Goal: Contribute content: Contribute content

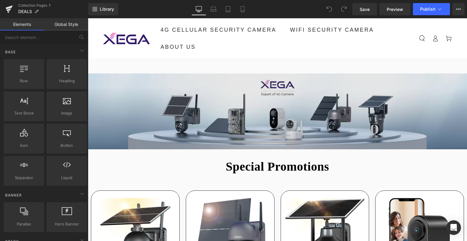
click at [227, 92] on img at bounding box center [277, 104] width 379 height 90
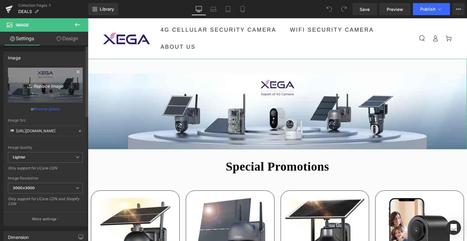
click at [66, 81] on link "Replace Image" at bounding box center [45, 85] width 75 height 35
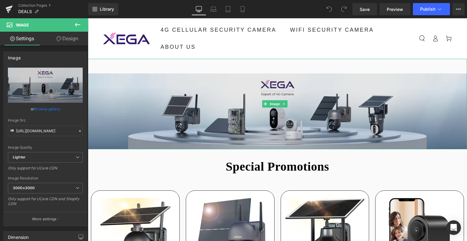
click at [163, 119] on img at bounding box center [277, 104] width 379 height 90
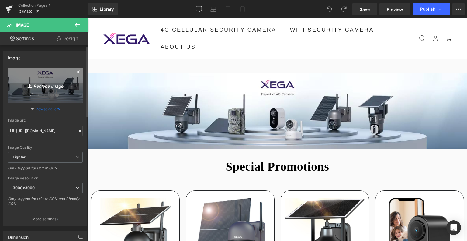
click at [49, 87] on icon "Replace Image" at bounding box center [45, 85] width 49 height 8
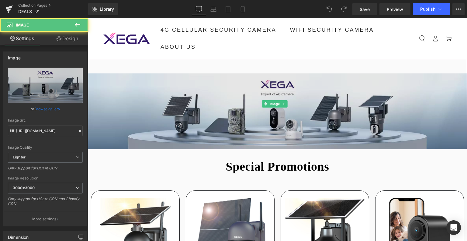
click at [200, 90] on img at bounding box center [277, 104] width 379 height 90
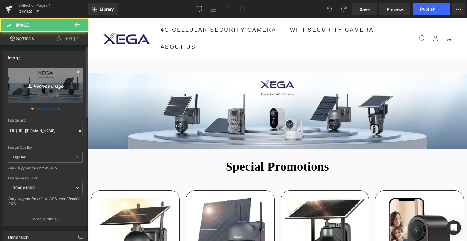
click at [41, 85] on icon "Replace Image" at bounding box center [45, 85] width 49 height 8
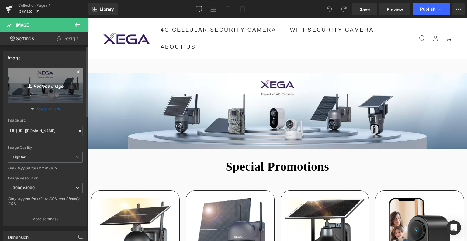
click at [44, 87] on icon "Replace Image" at bounding box center [45, 85] width 49 height 8
type input "C:\fakepath\画板 1.jpg"
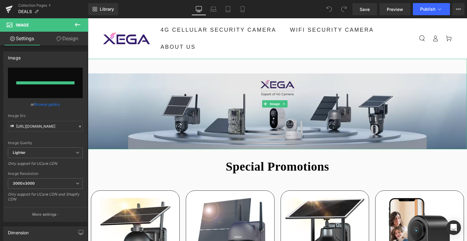
type input "[URL][DOMAIN_NAME]"
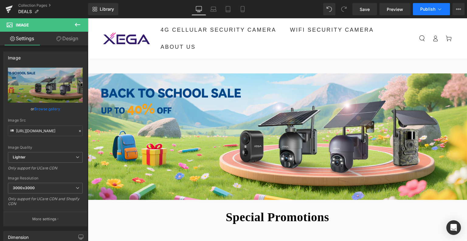
click at [426, 11] on span "Publish" at bounding box center [427, 9] width 15 height 5
click at [214, 7] on icon at bounding box center [213, 9] width 6 height 6
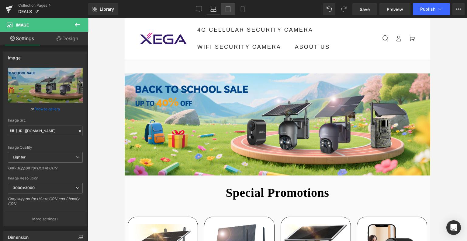
click at [225, 10] on icon at bounding box center [228, 9] width 6 height 6
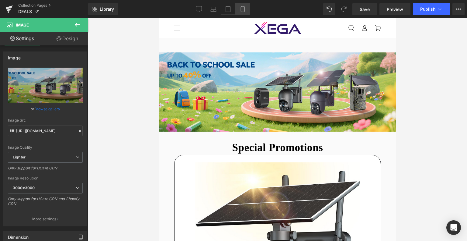
click at [240, 10] on icon at bounding box center [243, 9] width 6 height 6
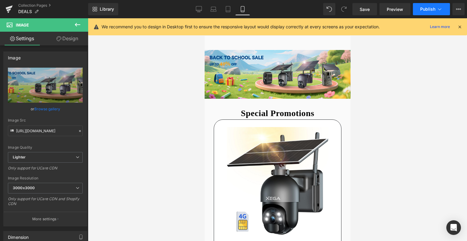
click at [429, 14] on button "Publish" at bounding box center [431, 9] width 37 height 12
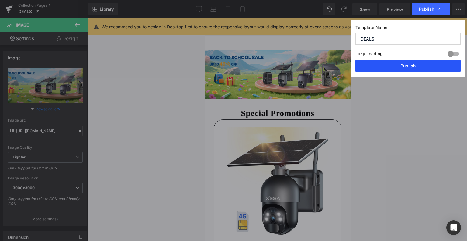
click at [410, 63] on button "Publish" at bounding box center [408, 66] width 105 height 12
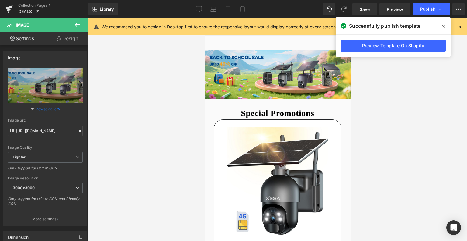
click at [444, 25] on icon at bounding box center [443, 26] width 3 height 5
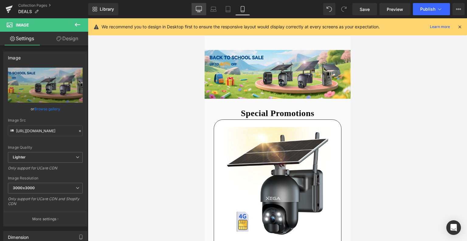
click at [200, 11] on icon at bounding box center [199, 8] width 6 height 5
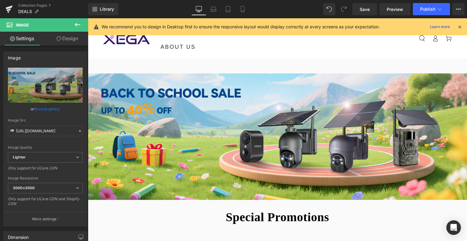
scroll to position [23, 0]
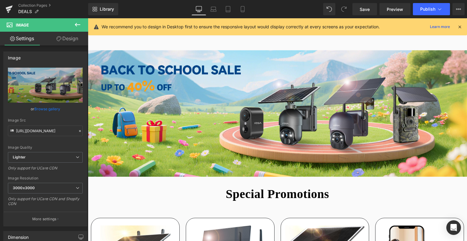
click at [74, 25] on icon at bounding box center [77, 24] width 7 height 7
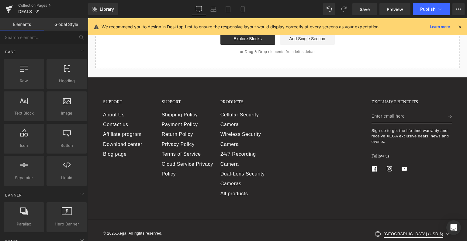
scroll to position [1422, 0]
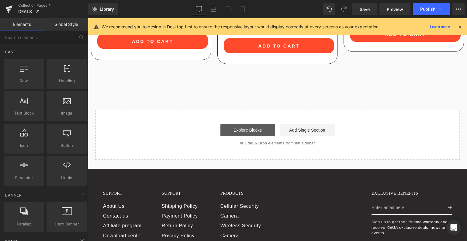
click at [245, 124] on link "Explore Blocks" at bounding box center [247, 130] width 55 height 12
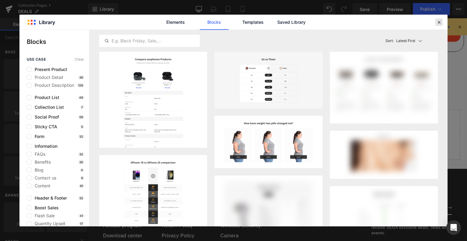
click at [441, 22] on icon at bounding box center [438, 21] width 5 height 5
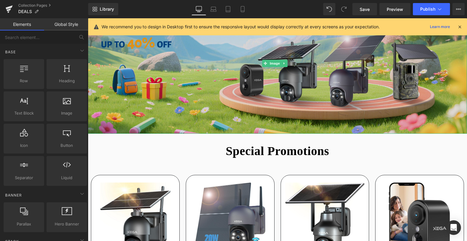
scroll to position [152, 0]
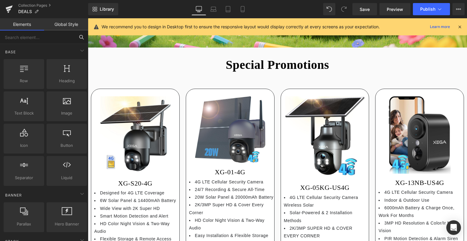
click at [39, 37] on input "text" at bounding box center [37, 36] width 75 height 13
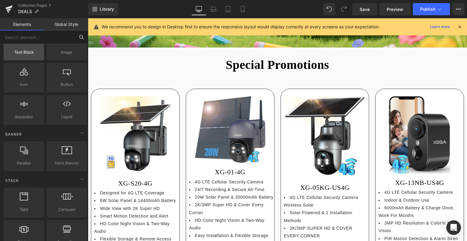
scroll to position [91, 0]
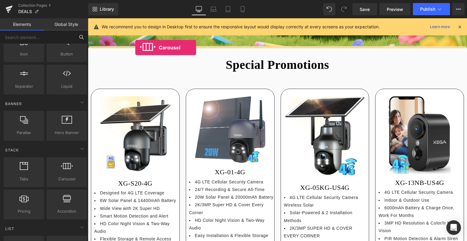
drag, startPoint x: 149, startPoint y: 185, endPoint x: 135, endPoint y: 47, distance: 137.8
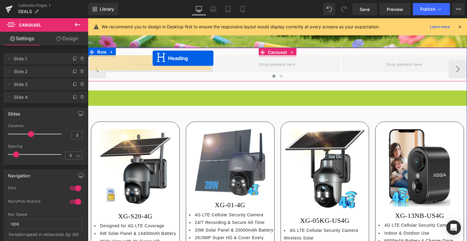
drag, startPoint x: 263, startPoint y: 96, endPoint x: 151, endPoint y: 58, distance: 117.8
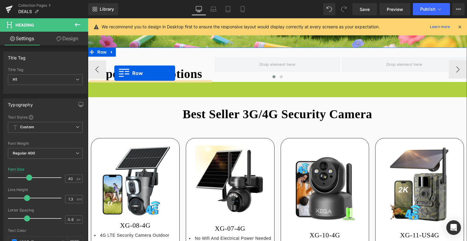
drag, startPoint x: 90, startPoint y: 85, endPoint x: 114, endPoint y: 73, distance: 26.8
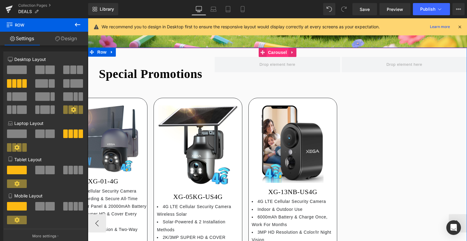
click at [270, 49] on span "Carousel" at bounding box center [277, 52] width 22 height 9
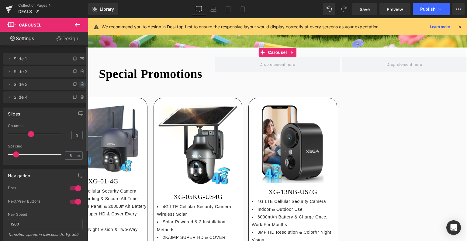
click at [80, 84] on icon at bounding box center [82, 84] width 5 height 5
click at [74, 85] on button "Delete" at bounding box center [75, 85] width 19 height 8
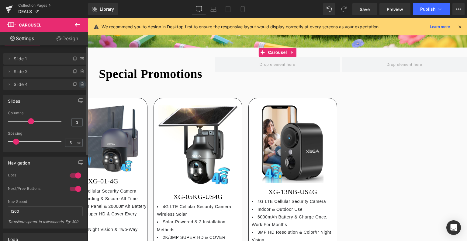
click at [82, 86] on icon at bounding box center [82, 84] width 5 height 5
click at [79, 86] on button "Delete" at bounding box center [75, 85] width 19 height 8
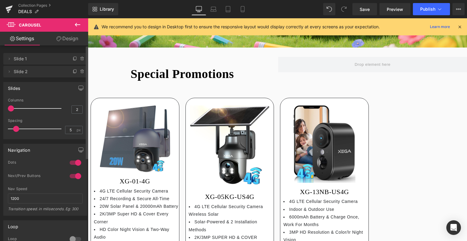
type input "1"
drag, startPoint x: 28, startPoint y: 107, endPoint x: 32, endPoint y: 106, distance: 4.0
click at [8, 105] on div "Columns 1" at bounding box center [45, 108] width 75 height 20
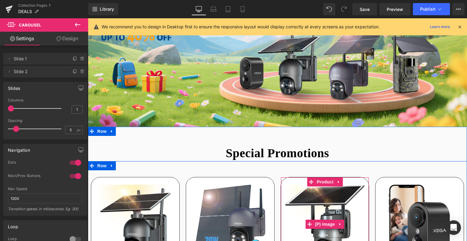
scroll to position [61, 0]
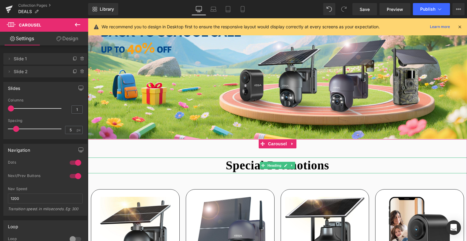
click at [26, 60] on span "Slide 1" at bounding box center [39, 59] width 51 height 12
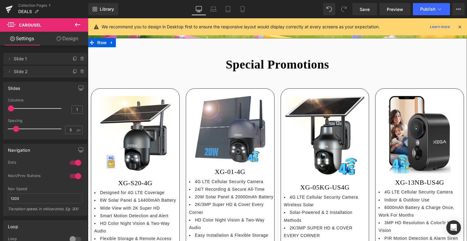
scroll to position [122, 0]
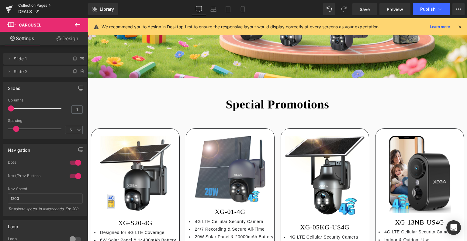
click at [33, 6] on link "Collection Pages" at bounding box center [53, 5] width 70 height 5
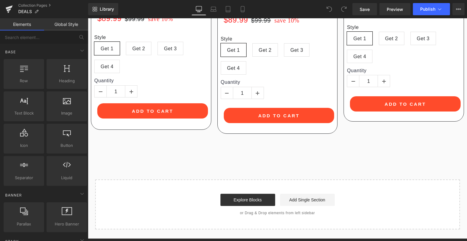
scroll to position [1399, 0]
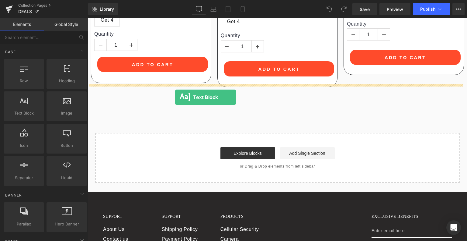
drag, startPoint x: 113, startPoint y: 123, endPoint x: 175, endPoint y: 97, distance: 67.2
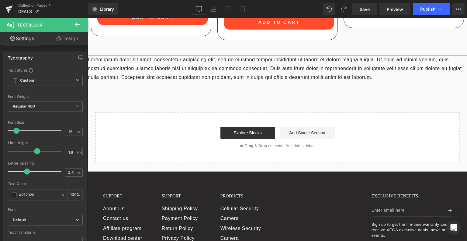
scroll to position [1395, 0]
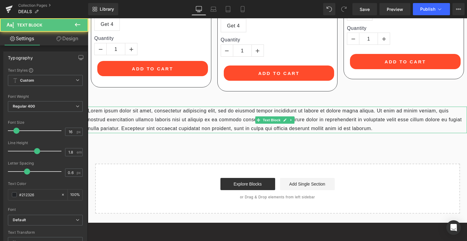
click at [181, 106] on p "Lorem ipsum dolor sit amet, consectetur adipiscing elit, sed do eiusmod tempor …" at bounding box center [277, 119] width 379 height 26
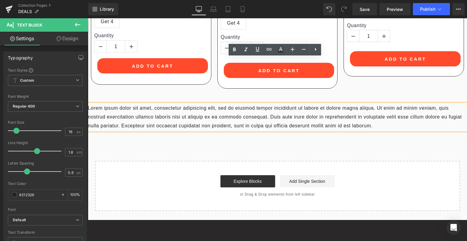
scroll to position [1364, 0]
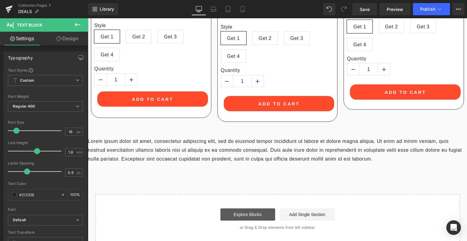
click at [262, 208] on link "Explore Blocks" at bounding box center [247, 214] width 55 height 12
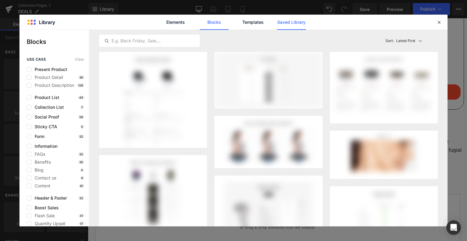
click at [286, 26] on link "Saved Library" at bounding box center [291, 22] width 29 height 15
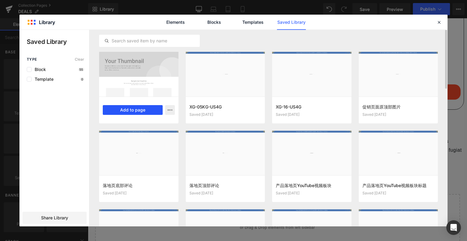
click at [130, 110] on button "Add to page" at bounding box center [133, 110] width 60 height 10
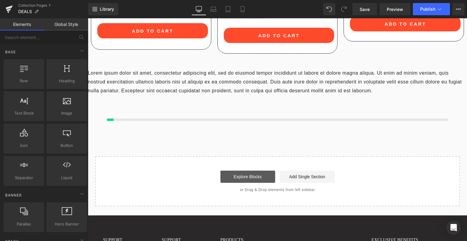
scroll to position [1400, 0]
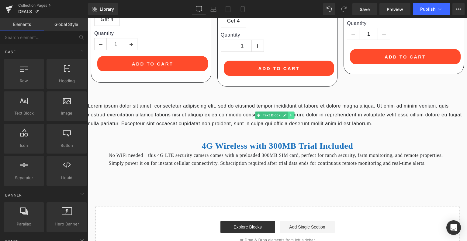
click at [290, 113] on icon at bounding box center [291, 115] width 3 height 4
click at [297, 111] on link at bounding box center [294, 114] width 6 height 7
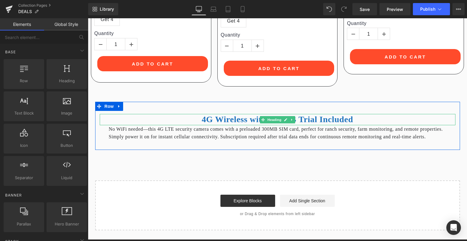
click at [216, 114] on b "4G Wireless with 300MB Trial Included" at bounding box center [277, 118] width 151 height 9
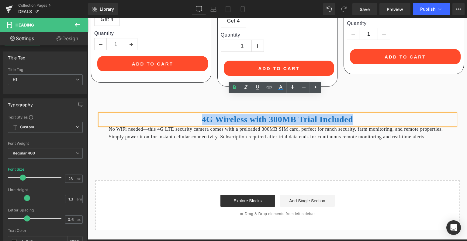
drag, startPoint x: 194, startPoint y: 101, endPoint x: 362, endPoint y: 97, distance: 168.5
click at [362, 114] on h1 "4G Wireless with 300MB Trial Included" at bounding box center [278, 119] width 356 height 11
paste div
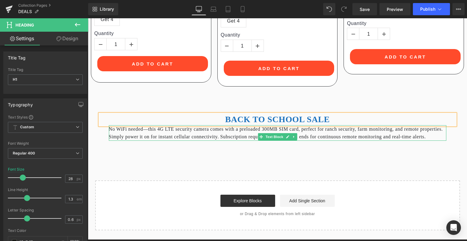
click at [182, 125] on div "No WiFi needed—this 4G LTE security camera comes with a preloaded 300MB SIM car…" at bounding box center [278, 133] width 338 height 16
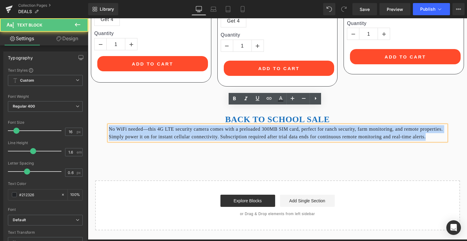
drag, startPoint x: 111, startPoint y: 111, endPoint x: 187, endPoint y: 127, distance: 77.5
click at [187, 127] on div "No WiFi needed—this 4G LTE security camera comes with a preloaded 300MB SIM car…" at bounding box center [278, 133] width 338 height 16
paste div
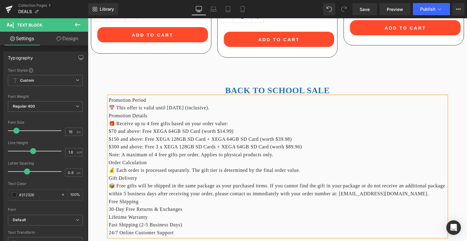
scroll to position [1460, 0]
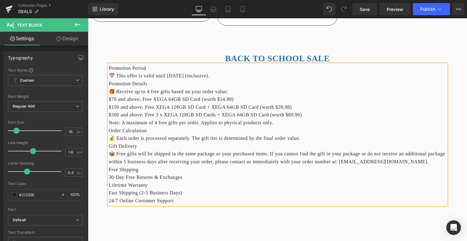
click at [183, 153] on div "📦 Free gifts will be shipped in the same package as your purchased items. If yo…" at bounding box center [278, 158] width 338 height 16
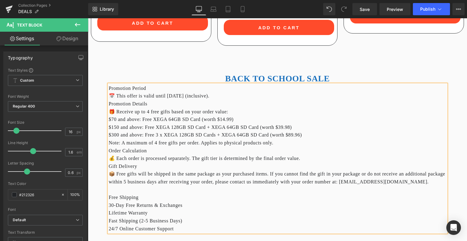
scroll to position [1430, 0]
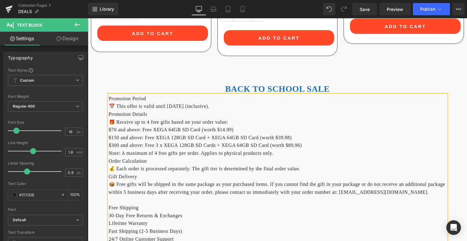
click at [189, 71] on div "BACK TO SCHOOL SALE Heading Promotion Period 📅 This offer is valid until Augus…" at bounding box center [277, 161] width 365 height 180
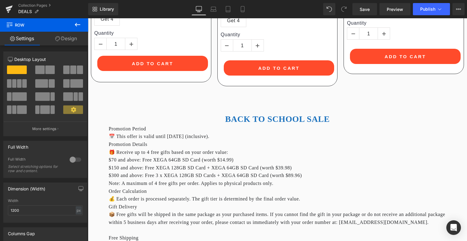
scroll to position [1400, 0]
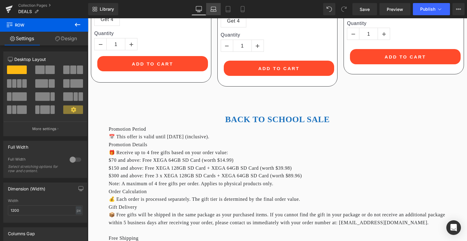
click at [213, 11] on icon at bounding box center [214, 11] width 6 height 2
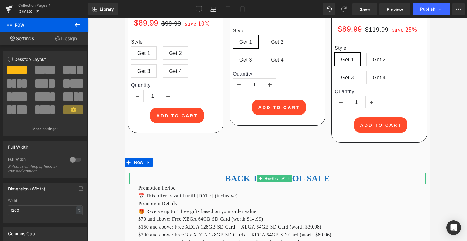
scroll to position [1384, 0]
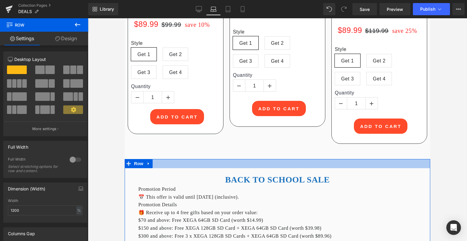
click at [287, 161] on div at bounding box center [278, 163] width 306 height 9
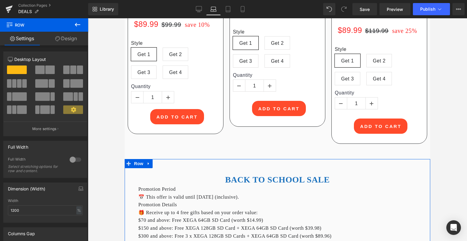
click at [71, 38] on link "Design" at bounding box center [66, 39] width 44 height 14
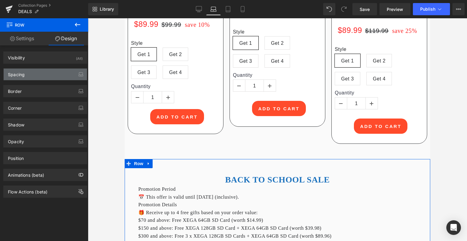
click at [42, 71] on div "Spacing" at bounding box center [45, 74] width 83 height 12
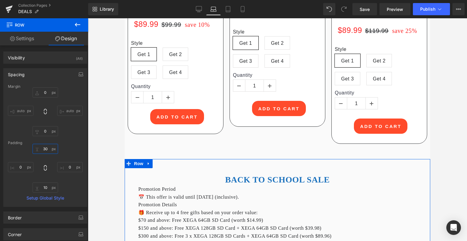
click at [47, 148] on input "30" at bounding box center [46, 149] width 26 height 10
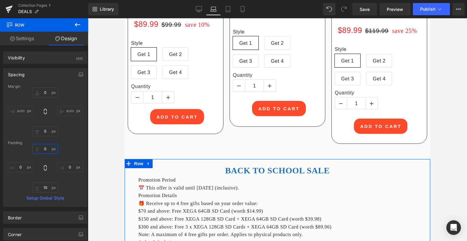
type input "0"
click at [64, 148] on div "0 0 10 0" at bounding box center [45, 168] width 75 height 49
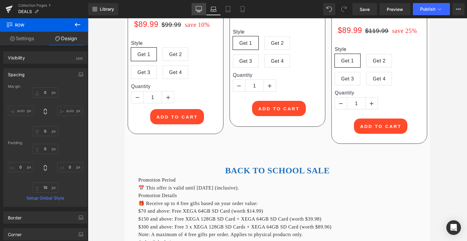
click at [197, 9] on icon at bounding box center [199, 8] width 6 height 5
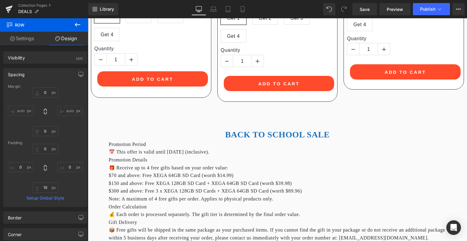
scroll to position [1328, 0]
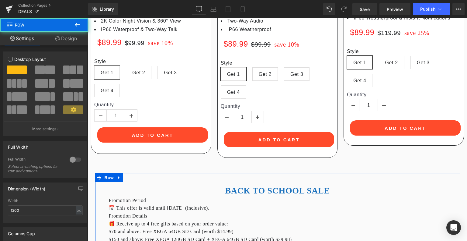
click at [61, 40] on link "Design" at bounding box center [66, 39] width 44 height 14
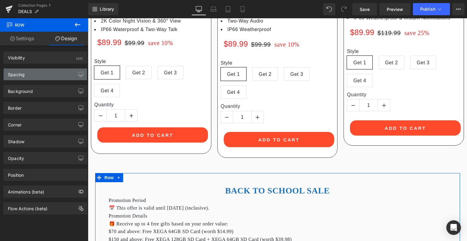
click at [41, 75] on div "Spacing" at bounding box center [45, 74] width 83 height 12
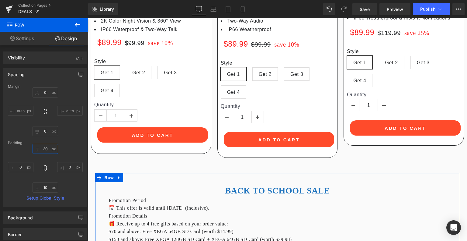
click at [46, 152] on input "30" at bounding box center [46, 149] width 26 height 10
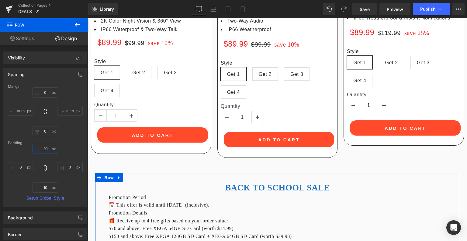
type input "20"
click at [72, 148] on div "20 0 10 0" at bounding box center [45, 168] width 75 height 49
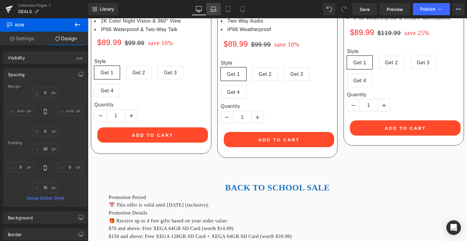
click at [210, 7] on link "Laptop" at bounding box center [213, 9] width 15 height 12
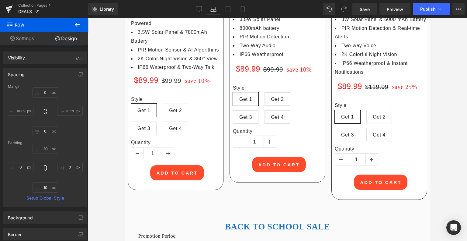
scroll to position [1384, 0]
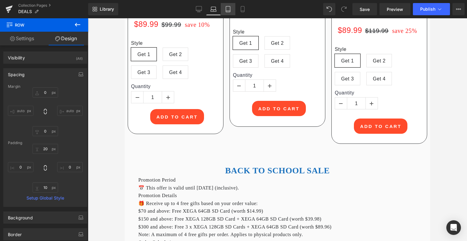
click at [227, 6] on icon at bounding box center [228, 9] width 4 height 6
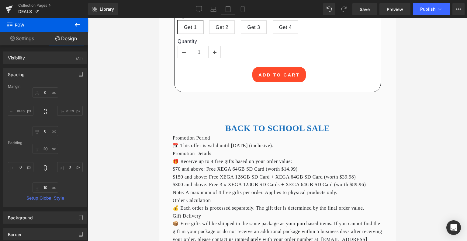
scroll to position [5266, 0]
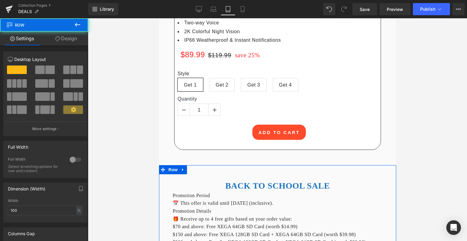
click at [68, 36] on link "Design" at bounding box center [66, 39] width 44 height 14
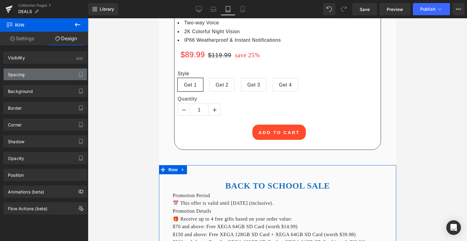
click at [48, 74] on div "Spacing" at bounding box center [45, 74] width 83 height 12
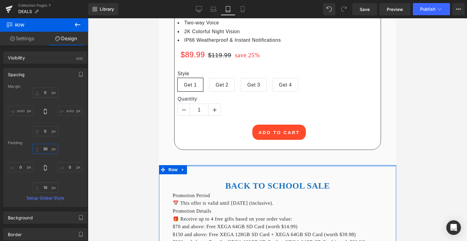
click at [48, 152] on input "30" at bounding box center [46, 149] width 26 height 10
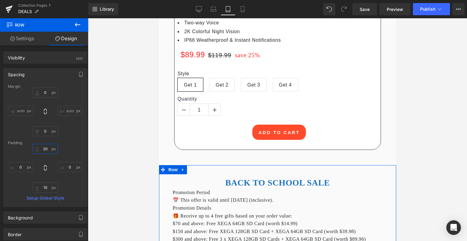
type input "2"
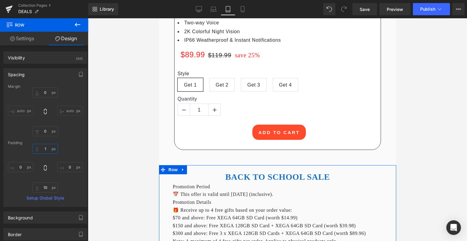
type input "1"
click at [68, 145] on div "1 0 10 0" at bounding box center [45, 168] width 75 height 49
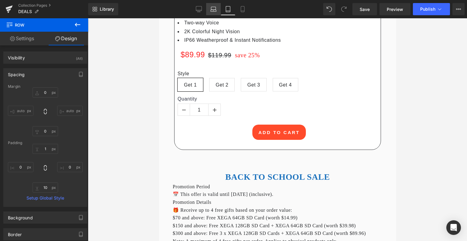
click at [210, 12] on link "Laptop" at bounding box center [213, 9] width 15 height 12
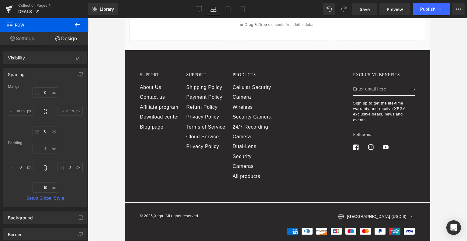
scroll to position [1384, 0]
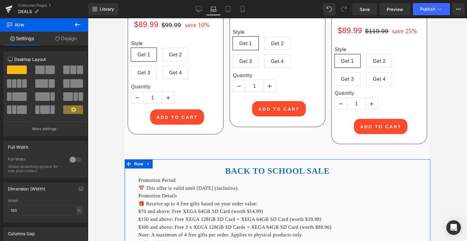
click at [68, 39] on link "Design" at bounding box center [66, 39] width 44 height 14
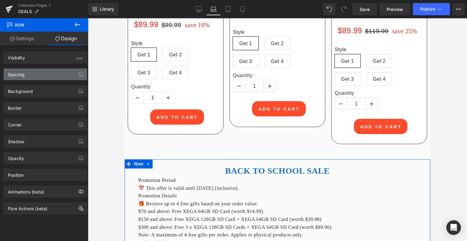
click at [50, 75] on div "Spacing" at bounding box center [45, 74] width 83 height 12
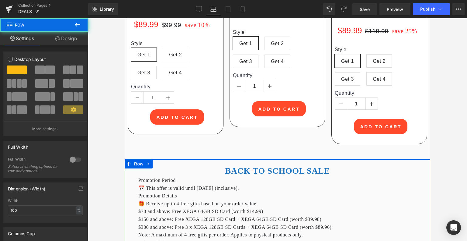
click at [75, 37] on link "Design" at bounding box center [66, 39] width 44 height 14
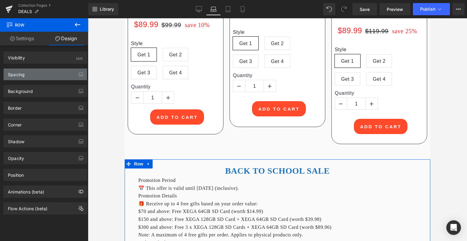
click at [40, 71] on div "Spacing" at bounding box center [45, 74] width 83 height 12
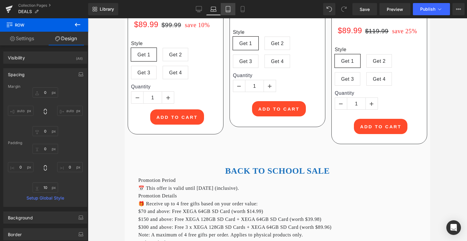
click at [230, 7] on icon at bounding box center [228, 9] width 6 height 6
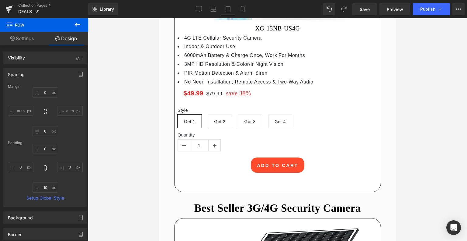
scroll to position [5266, 0]
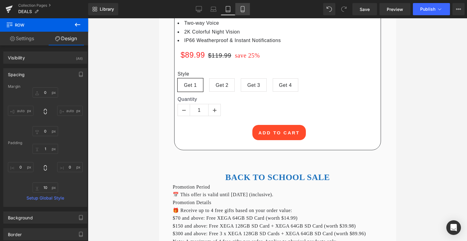
click at [241, 7] on icon at bounding box center [242, 9] width 3 height 6
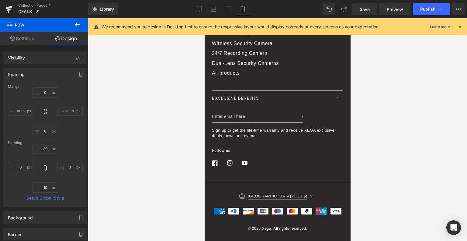
scroll to position [4205, 0]
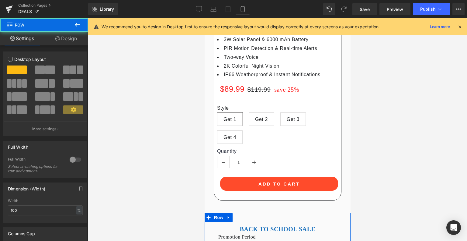
click at [66, 40] on link "Design" at bounding box center [66, 39] width 44 height 14
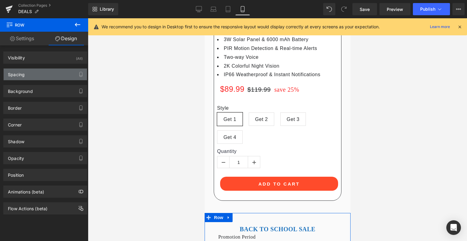
click at [38, 75] on div "Spacing" at bounding box center [45, 74] width 83 height 12
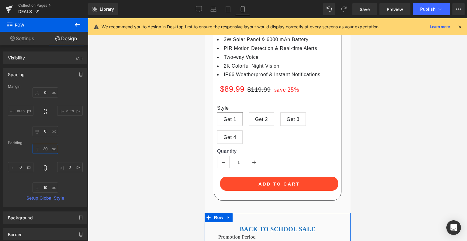
click at [46, 149] on input "text" at bounding box center [46, 149] width 26 height 10
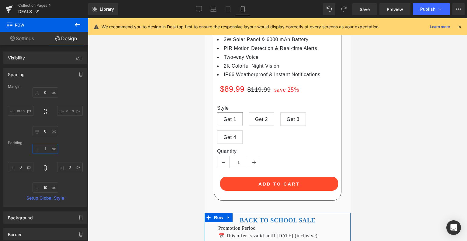
type input "1"
click at [61, 149] on div "1" at bounding box center [45, 168] width 75 height 49
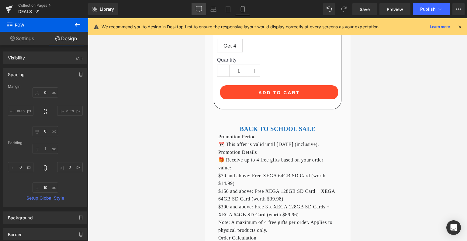
click at [204, 11] on link "Desktop" at bounding box center [199, 9] width 15 height 12
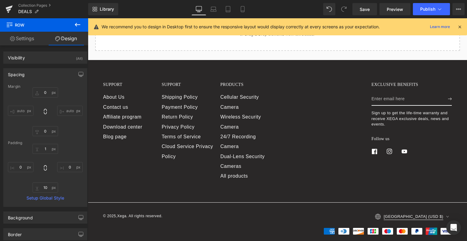
scroll to position [1419, 0]
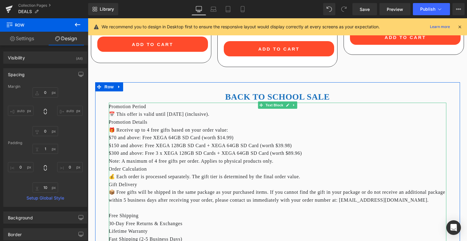
click at [248, 110] on div "📅 This offer is valid until August 25, 2025 (inclusive)." at bounding box center [278, 114] width 338 height 8
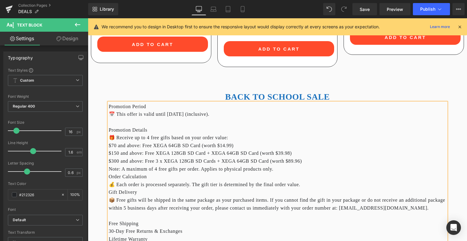
click at [313, 157] on div "$300 and above: Free 3 x XEGA 128GB SD Cards + XEGA 64GB SD Card (worth $89.96)" at bounding box center [278, 161] width 338 height 8
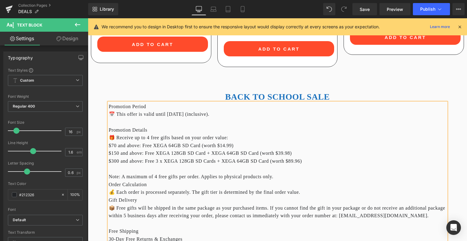
click at [300, 172] on div "Note: A maximum of 4 free gifts per order. Applies to physical products only." at bounding box center [278, 176] width 338 height 8
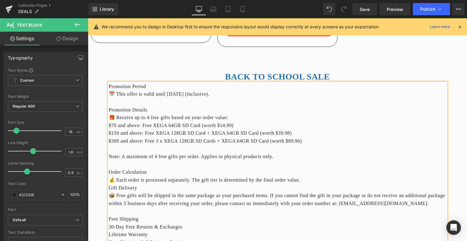
scroll to position [1449, 0]
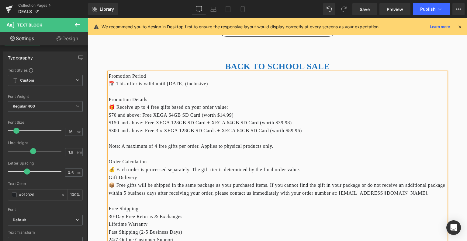
click at [338, 165] on div "💰 Each order is processed separately. The gift tier is determined by the final …" at bounding box center [278, 169] width 338 height 8
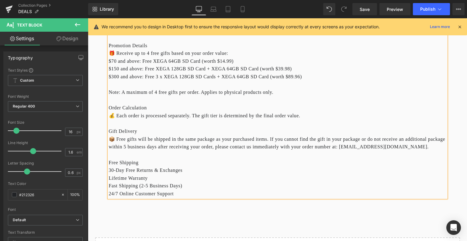
scroll to position [1541, 0]
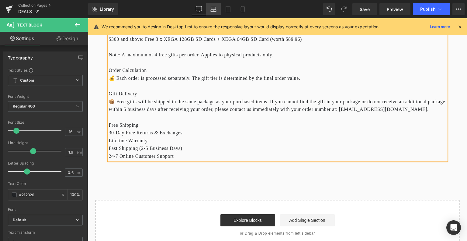
click at [215, 13] on link "Laptop" at bounding box center [213, 9] width 15 height 12
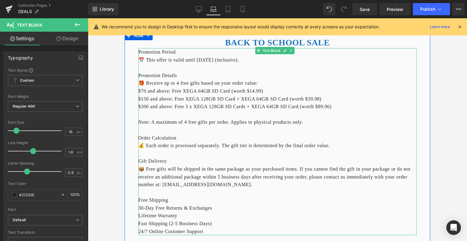
scroll to position [1523, 0]
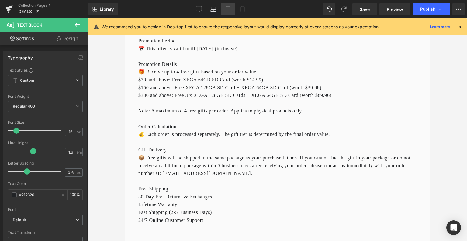
click at [224, 8] on link "Tablet" at bounding box center [228, 9] width 15 height 12
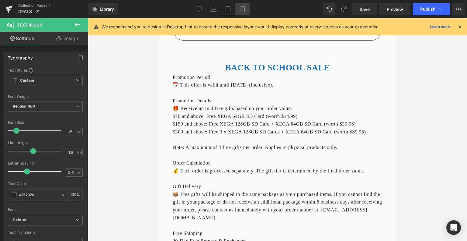
drag, startPoint x: 241, startPoint y: 5, endPoint x: 45, endPoint y: 37, distance: 198.8
click at [241, 5] on link "Mobile" at bounding box center [242, 9] width 15 height 12
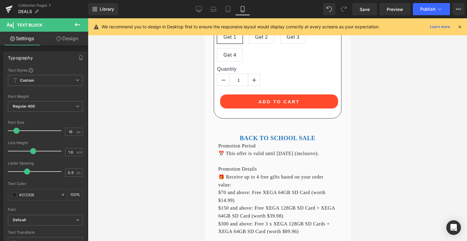
scroll to position [4247, 0]
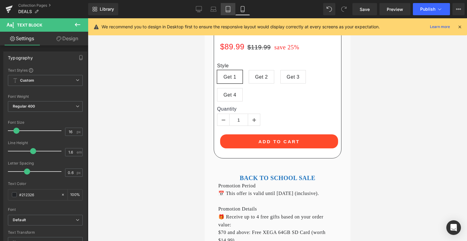
click at [231, 9] on icon at bounding box center [228, 9] width 6 height 6
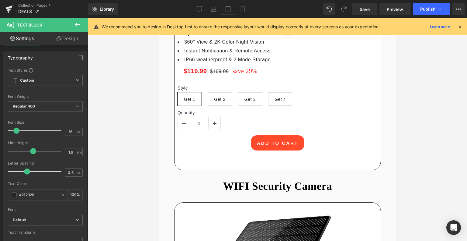
scroll to position [5314, 0]
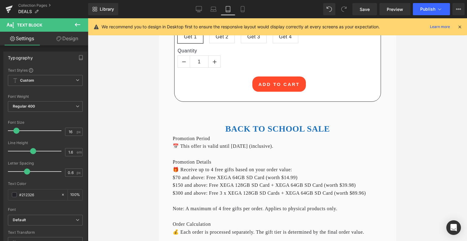
click at [253, 8] on div "Library Tablet Desktop Laptop Tablet Mobile Save Preview Publish Scheduled View…" at bounding box center [277, 9] width 379 height 12
click at [244, 9] on icon at bounding box center [242, 9] width 3 height 6
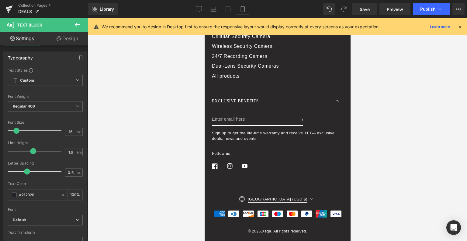
scroll to position [4247, 0]
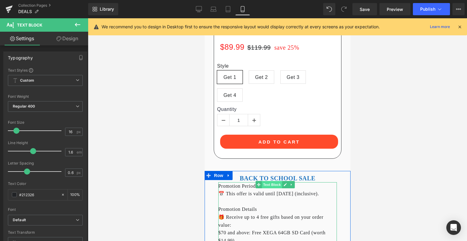
click at [271, 181] on span "Text Block" at bounding box center [272, 184] width 20 height 7
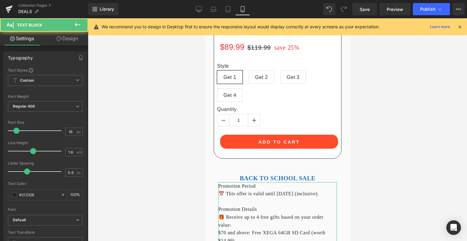
click at [62, 39] on link "Design" at bounding box center [67, 39] width 44 height 14
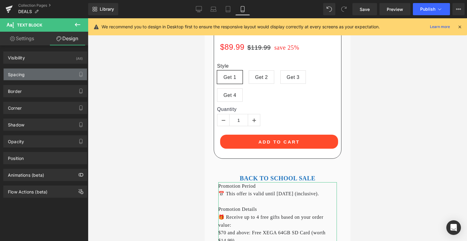
click at [36, 74] on div "Spacing" at bounding box center [45, 74] width 83 height 12
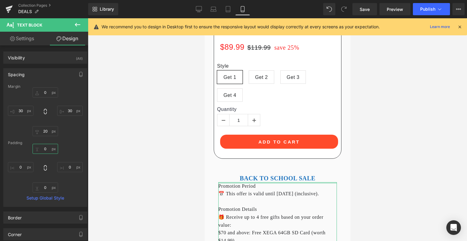
click at [43, 148] on input "0" at bounding box center [46, 149] width 26 height 10
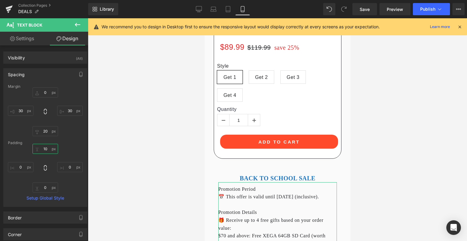
type input "10"
click at [78, 151] on div "10 0 0 0" at bounding box center [45, 168] width 75 height 49
click at [200, 9] on icon at bounding box center [199, 9] width 6 height 6
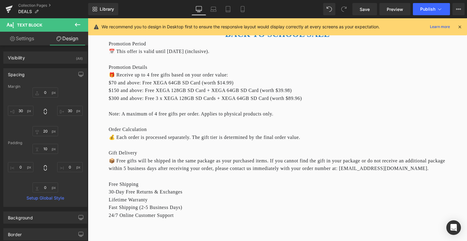
scroll to position [1501, 0]
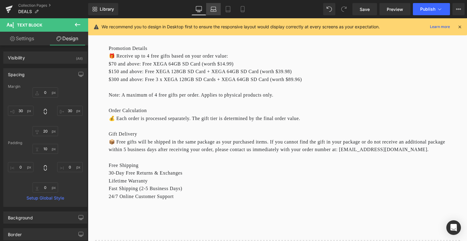
click at [214, 12] on icon at bounding box center [213, 9] width 6 height 6
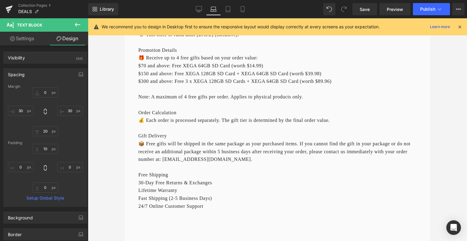
scroll to position [1645, 0]
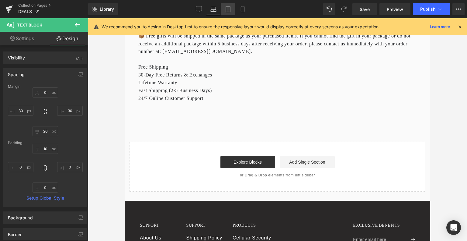
drag, startPoint x: 224, startPoint y: 7, endPoint x: 65, endPoint y: 47, distance: 163.5
click at [224, 7] on link "Tablet" at bounding box center [228, 9] width 15 height 12
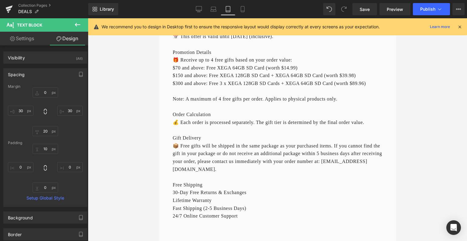
scroll to position [5497, 0]
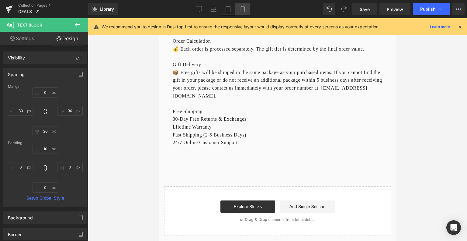
click at [244, 11] on icon at bounding box center [242, 11] width 3 height 0
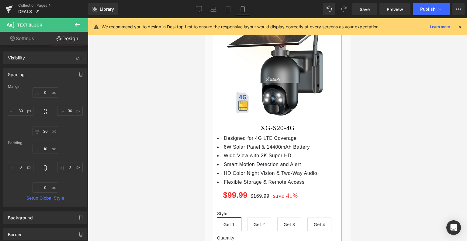
scroll to position [0, 0]
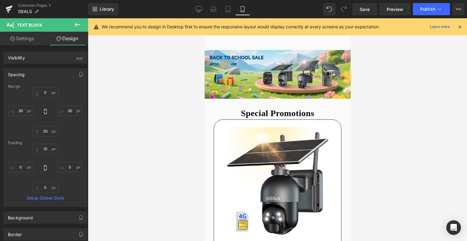
drag, startPoint x: 346, startPoint y: 155, endPoint x: 551, endPoint y: 30, distance: 239.6
click at [437, 5] on button "Publish" at bounding box center [431, 9] width 37 height 12
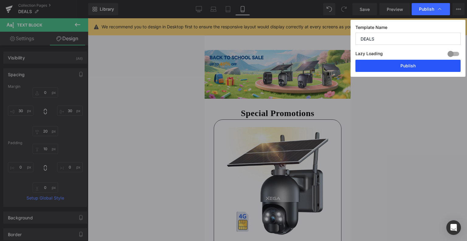
click at [413, 65] on button "Publish" at bounding box center [408, 66] width 105 height 12
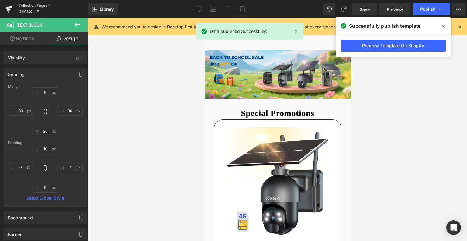
click at [37, 5] on link "Collection Pages" at bounding box center [53, 5] width 70 height 5
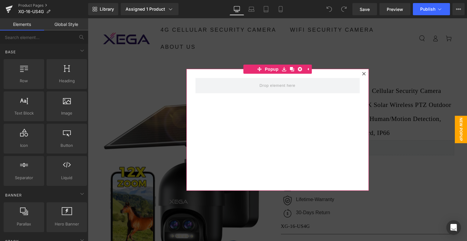
click at [363, 70] on div at bounding box center [363, 73] width 7 height 7
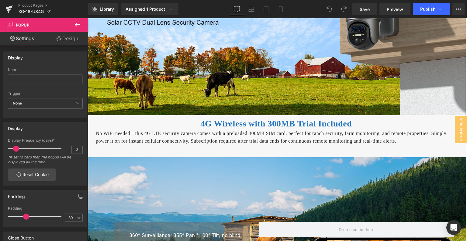
scroll to position [517, 0]
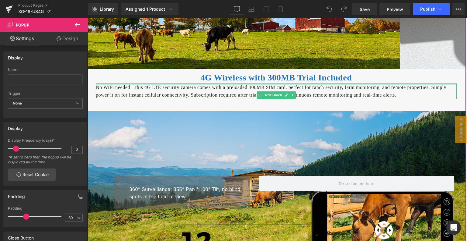
click at [255, 82] on b "4G Wireless with 300MB Trial Included" at bounding box center [276, 77] width 151 height 9
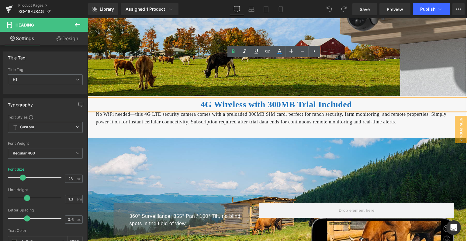
scroll to position [487, 0]
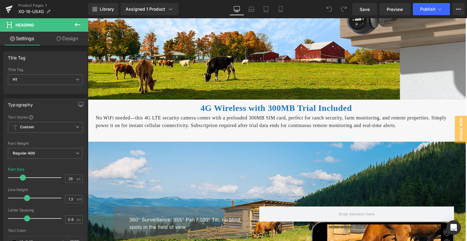
click at [79, 25] on icon at bounding box center [77, 25] width 5 height 4
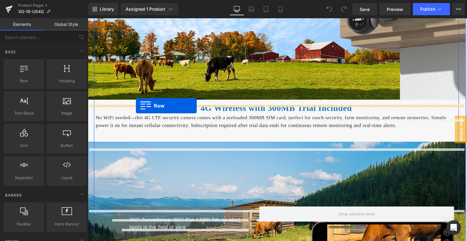
drag, startPoint x: 117, startPoint y: 92, endPoint x: 136, endPoint y: 106, distance: 22.9
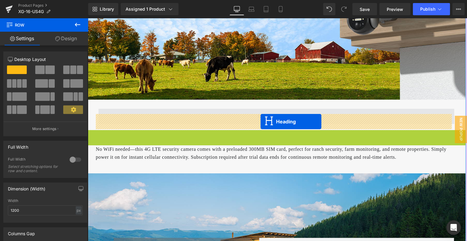
drag, startPoint x: 258, startPoint y: 141, endPoint x: 261, endPoint y: 121, distance: 19.4
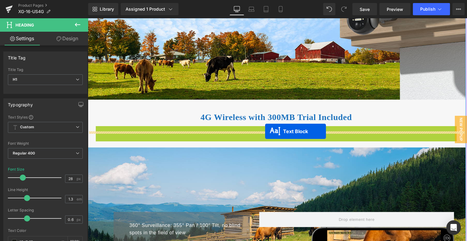
drag, startPoint x: 258, startPoint y: 144, endPoint x: 265, endPoint y: 131, distance: 15.2
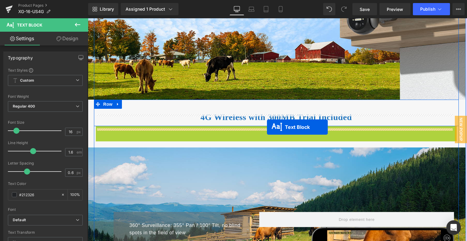
drag, startPoint x: 258, startPoint y: 143, endPoint x: 267, endPoint y: 127, distance: 18.7
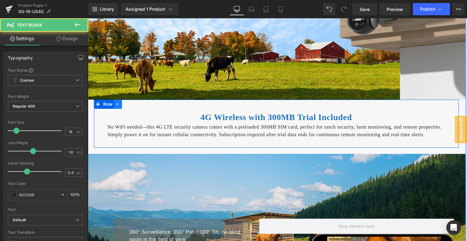
click at [116, 106] on icon at bounding box center [118, 104] width 4 height 5
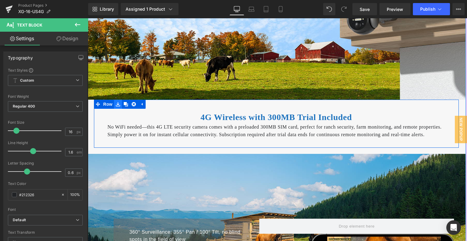
click at [116, 106] on icon at bounding box center [118, 104] width 4 height 5
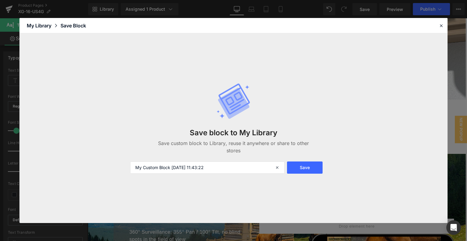
drag, startPoint x: 219, startPoint y: 166, endPoint x: 125, endPoint y: 172, distance: 93.8
click at [125, 172] on div "Save block to My Library Save custom block to Library, reuse it anywhere or sha…" at bounding box center [233, 127] width 428 height 189
type input "落地页文字"
click at [316, 163] on button "Save" at bounding box center [305, 167] width 36 height 12
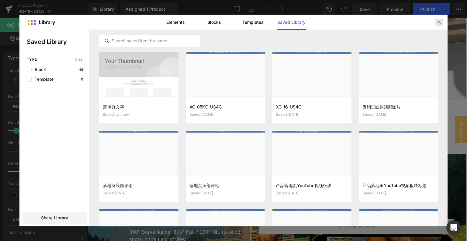
click at [438, 20] on icon at bounding box center [438, 21] width 5 height 5
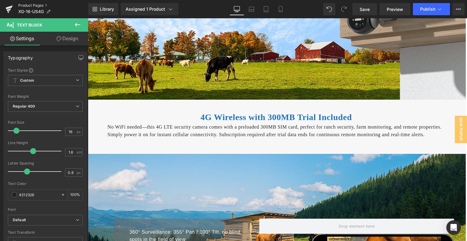
click at [28, 7] on link "Product Pages" at bounding box center [53, 5] width 70 height 5
